Goal: Transaction & Acquisition: Book appointment/travel/reservation

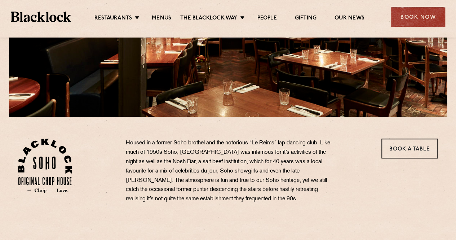
scroll to position [144, 0]
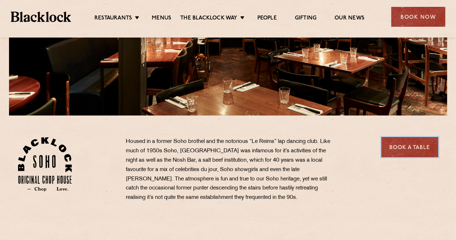
click at [407, 153] on link "Book a Table" at bounding box center [409, 147] width 57 height 20
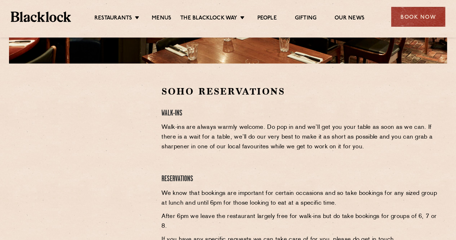
scroll to position [180, 0]
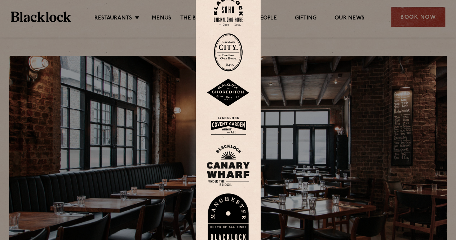
click at [230, 97] on img at bounding box center [227, 93] width 43 height 28
